Goal: Transaction & Acquisition: Purchase product/service

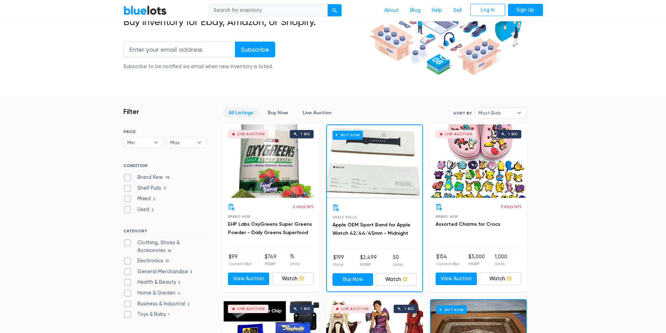
scroll to position [175, 0]
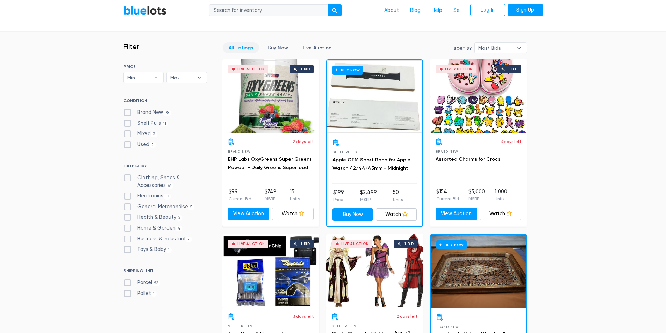
click at [127, 111] on label "Brand New 78" at bounding box center [147, 113] width 48 height 8
click at [127, 111] on New"] "Brand New 78" at bounding box center [125, 111] width 5 height 5
checkbox New"] "true"
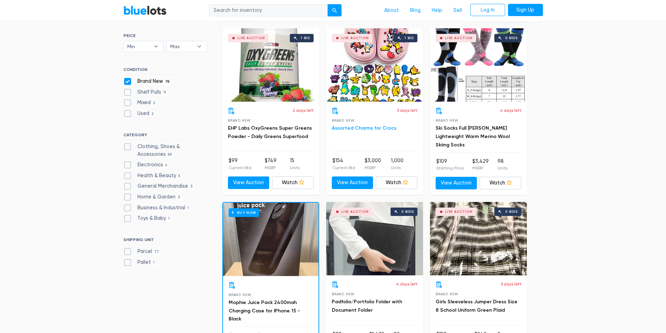
scroll to position [223, 0]
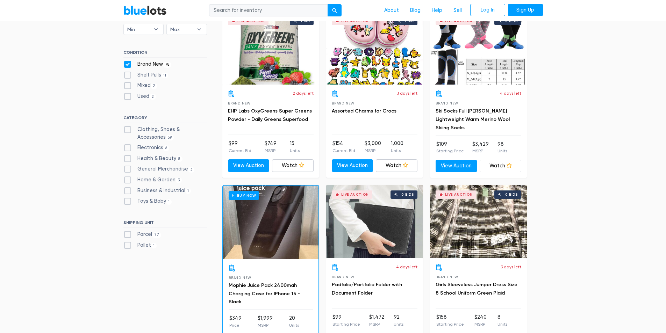
click at [125, 74] on label "Shelf Pulls 11" at bounding box center [145, 75] width 45 height 8
click at [125, 74] on Pulls"] "Shelf Pulls 11" at bounding box center [125, 73] width 5 height 5
checkbox Pulls"] "true"
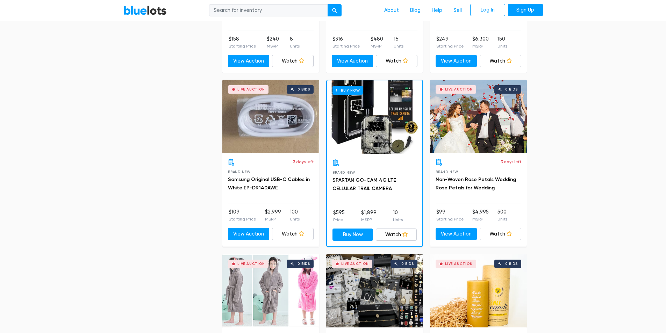
scroll to position [782, 0]
